Goal: Navigation & Orientation: Find specific page/section

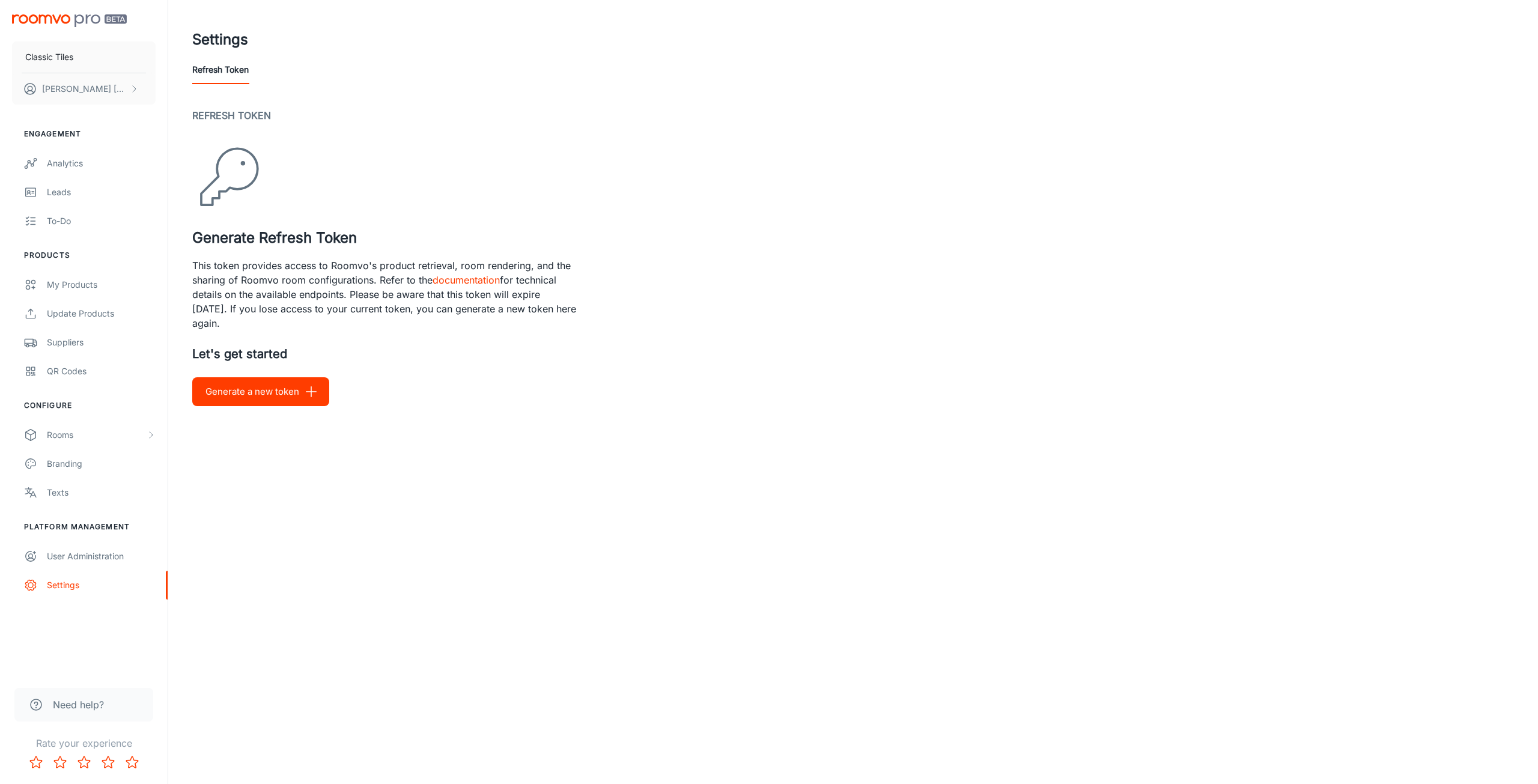
click at [195, 265] on p "This token provides access to Roomvo's product retrieval, room rendering, and t…" at bounding box center [385, 294] width 385 height 72
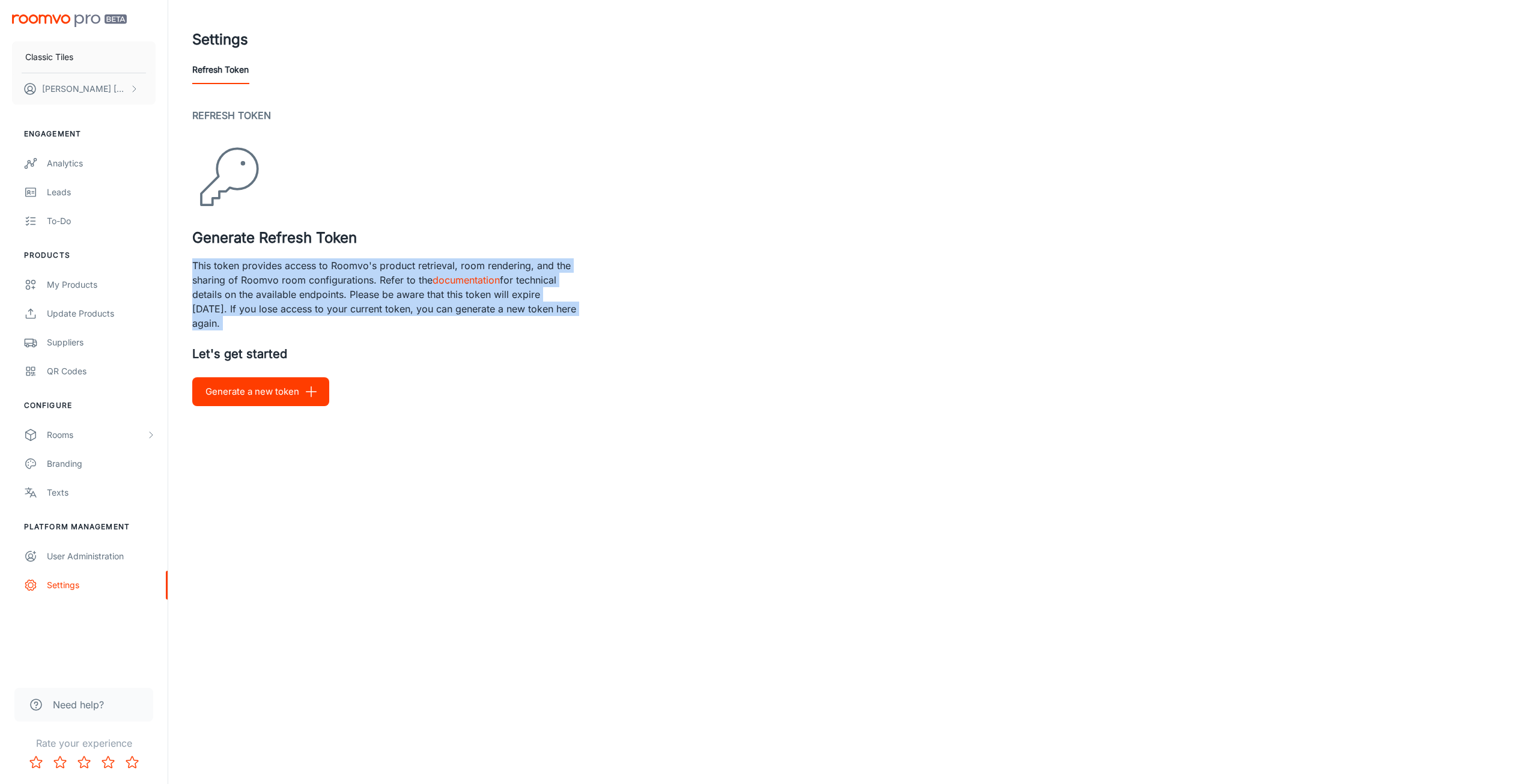
drag, startPoint x: 195, startPoint y: 265, endPoint x: 330, endPoint y: 317, distance: 144.7
click at [330, 317] on p "This token provides access to Roomvo's product retrieval, room rendering, and t…" at bounding box center [385, 294] width 385 height 72
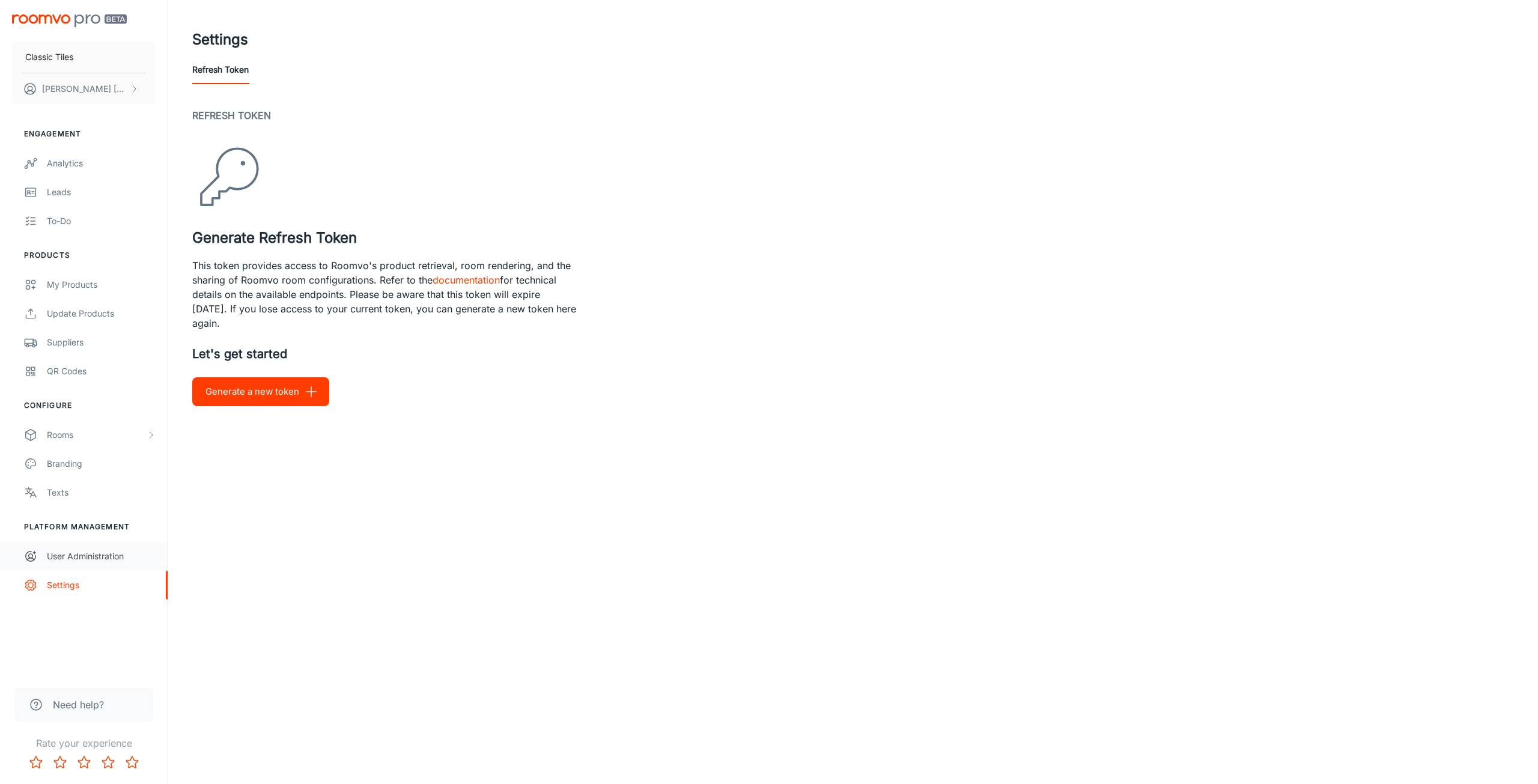
click at [74, 555] on div "User Administration" at bounding box center [101, 556] width 109 height 13
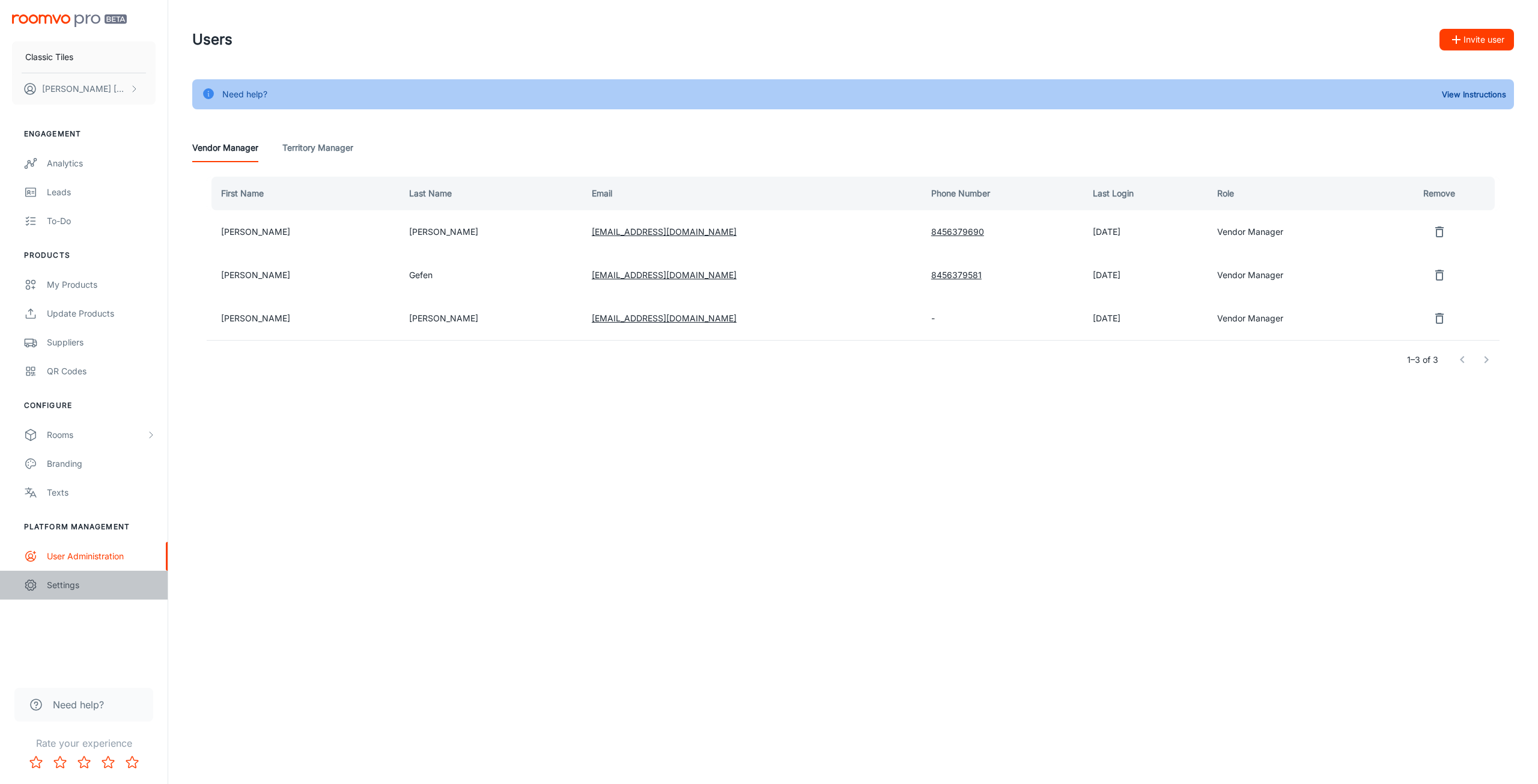
click at [78, 581] on div "Settings" at bounding box center [101, 585] width 109 height 13
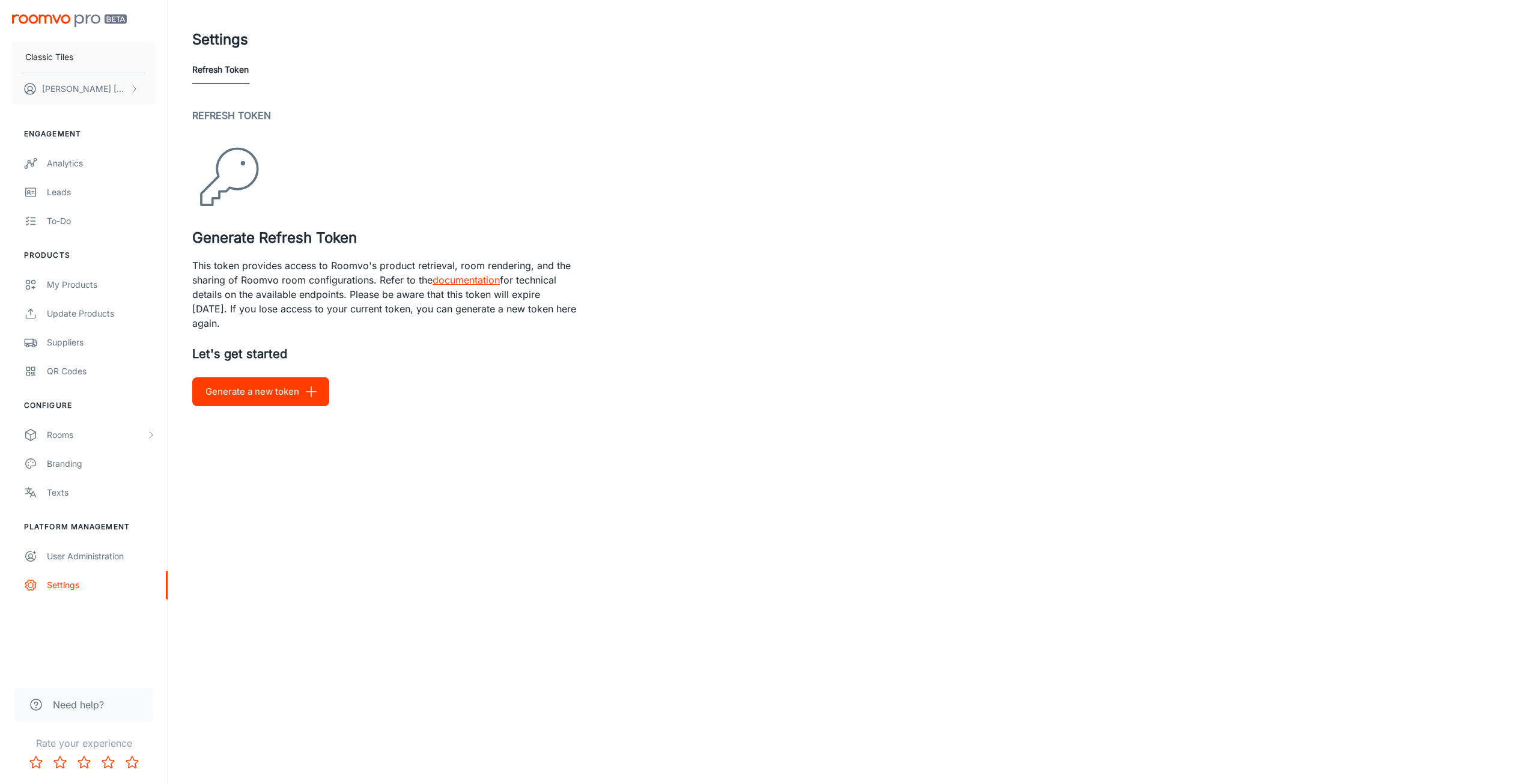
click at [477, 282] on link "documentation" at bounding box center [467, 280] width 67 height 12
click at [82, 58] on button "Classic Tiles" at bounding box center [83, 57] width 144 height 31
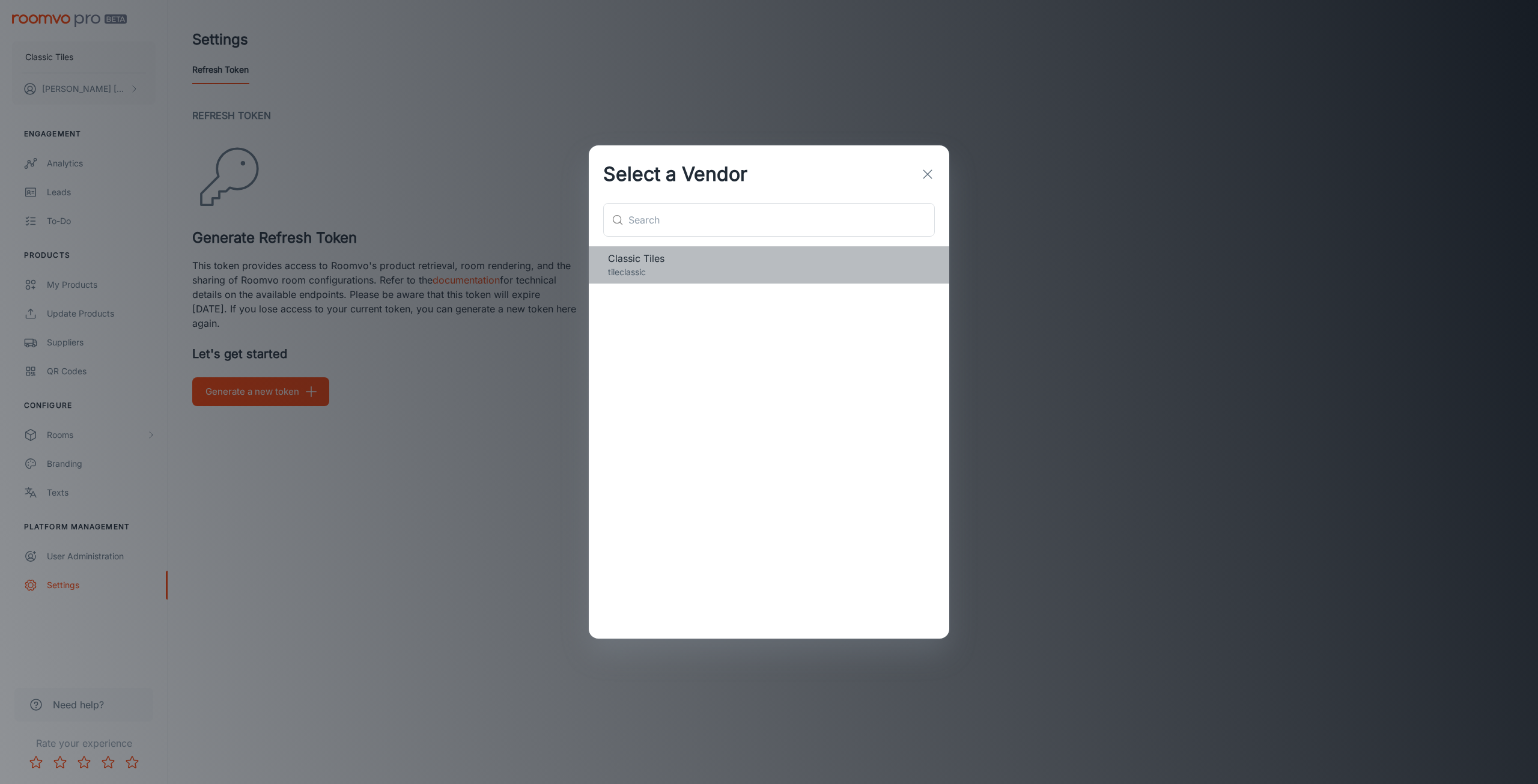
click at [672, 256] on span "Classic Tiles" at bounding box center [769, 259] width 322 height 15
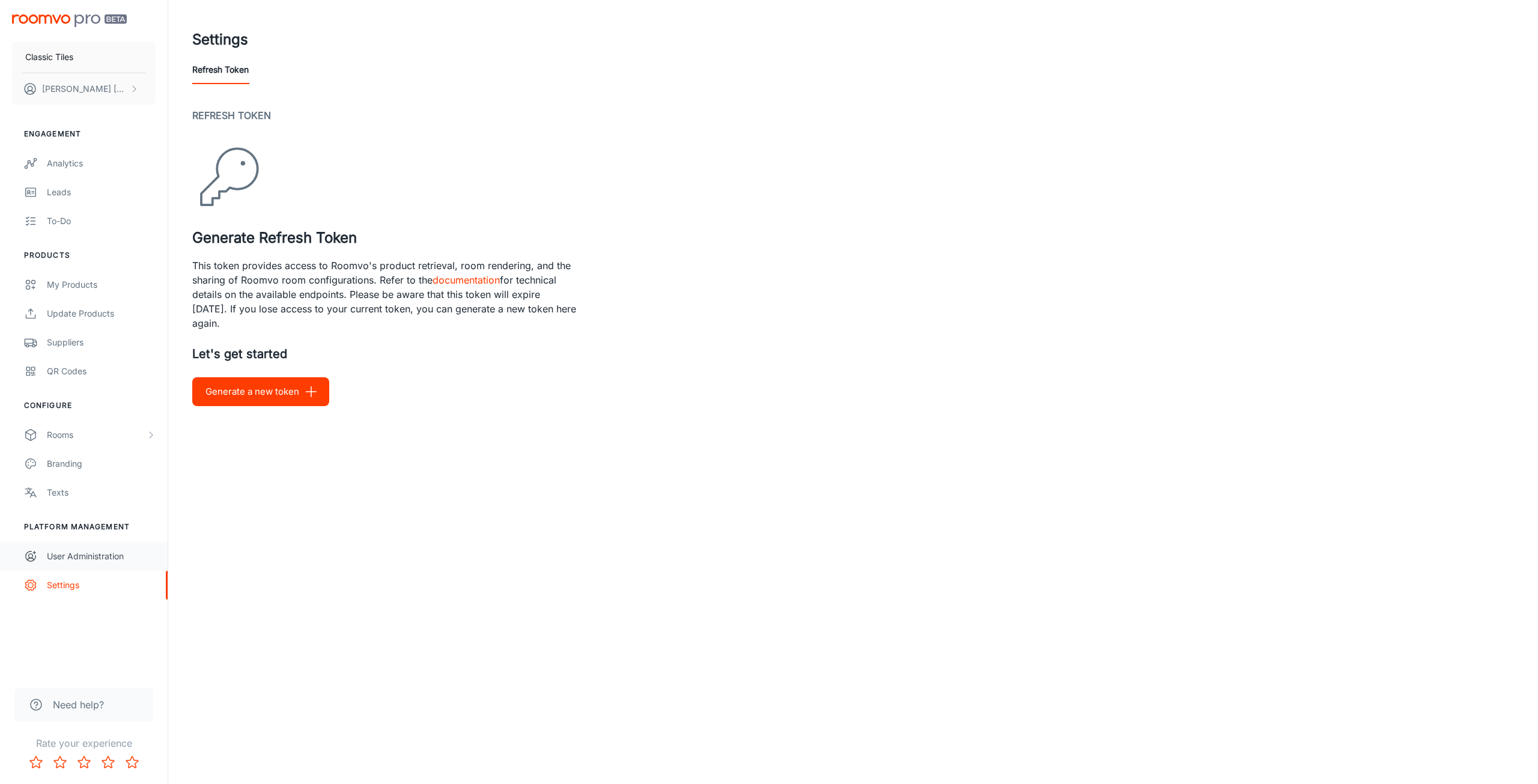
click at [112, 554] on div "User Administration" at bounding box center [101, 556] width 109 height 13
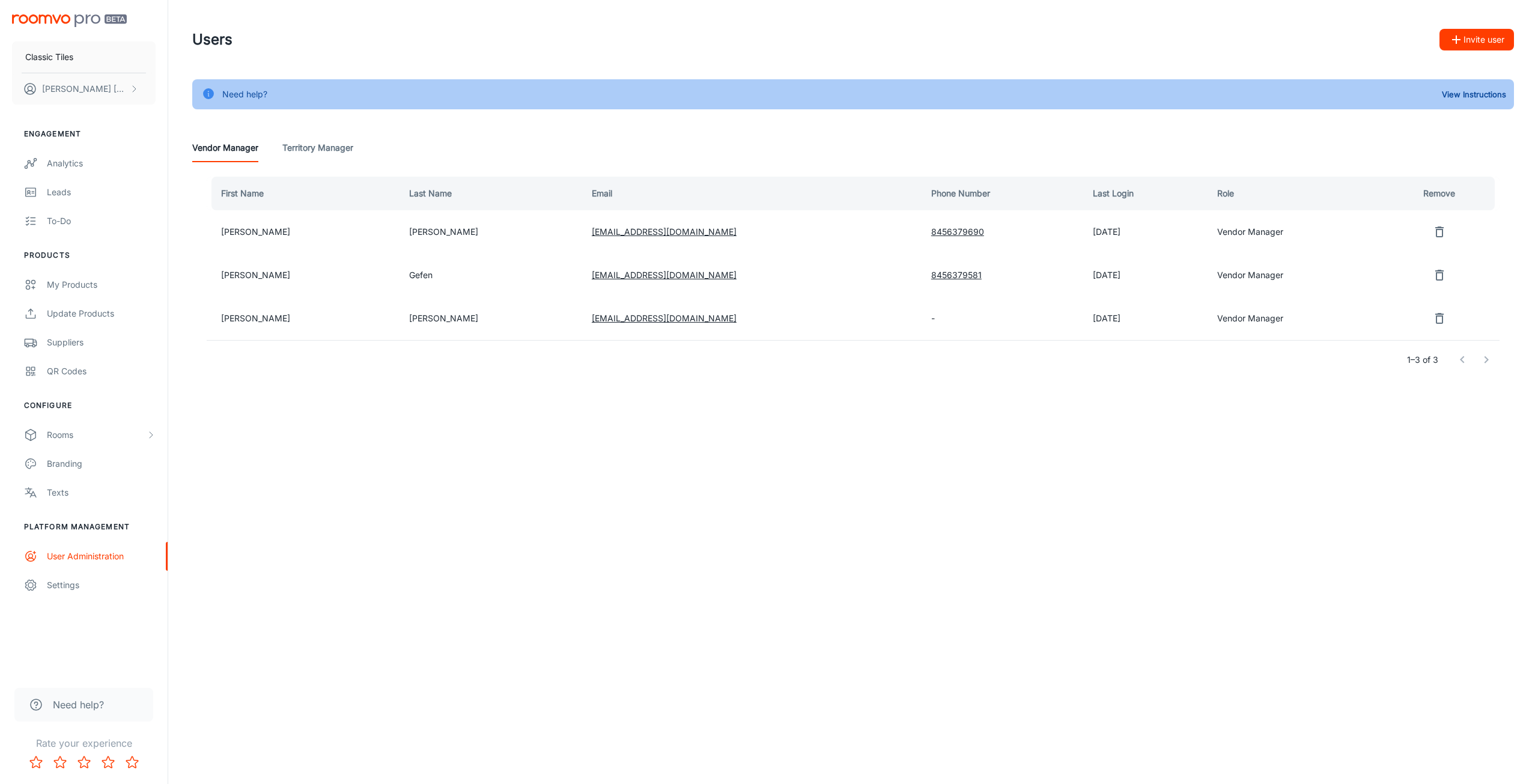
click at [243, 447] on div "Classic Tiles Ari Greenfeld Engagement Analytics Leads To-do Products My Produc…" at bounding box center [769, 392] width 1538 height 784
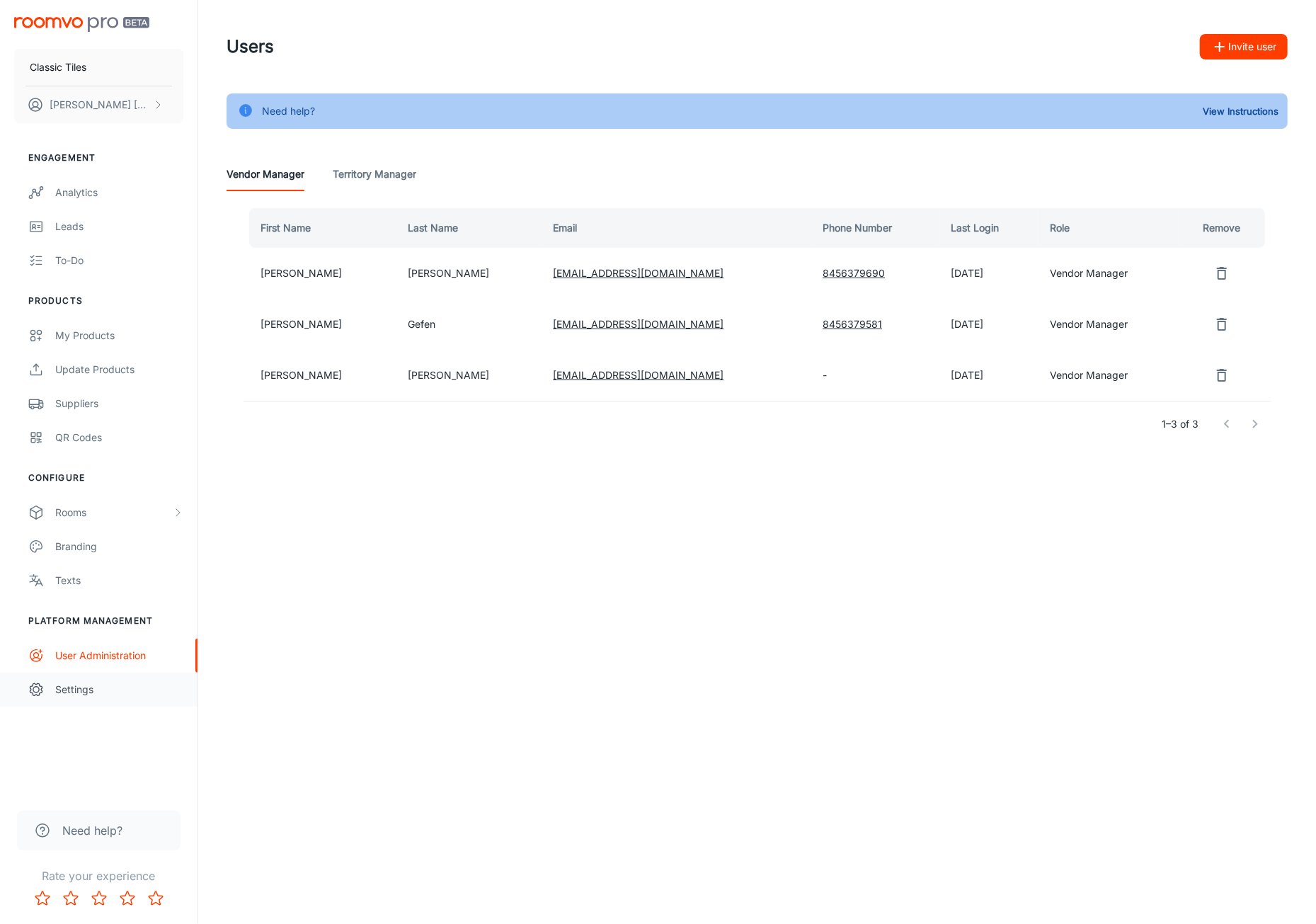
click at [98, 683] on div "Settings" at bounding box center [118, 690] width 128 height 15
